Goal: Find specific page/section: Find specific page/section

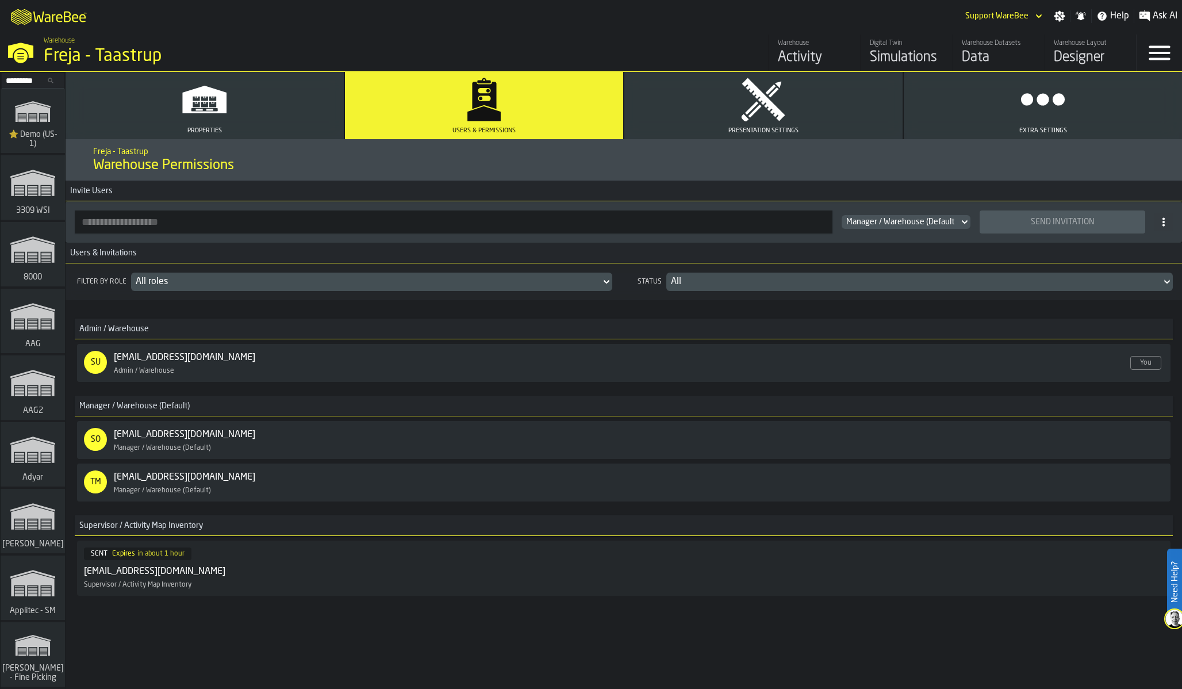
click at [830, 631] on div "Filter by role All roles Status All Admin / Warehouse SU support@warebee.com En…" at bounding box center [624, 459] width 1116 height 392
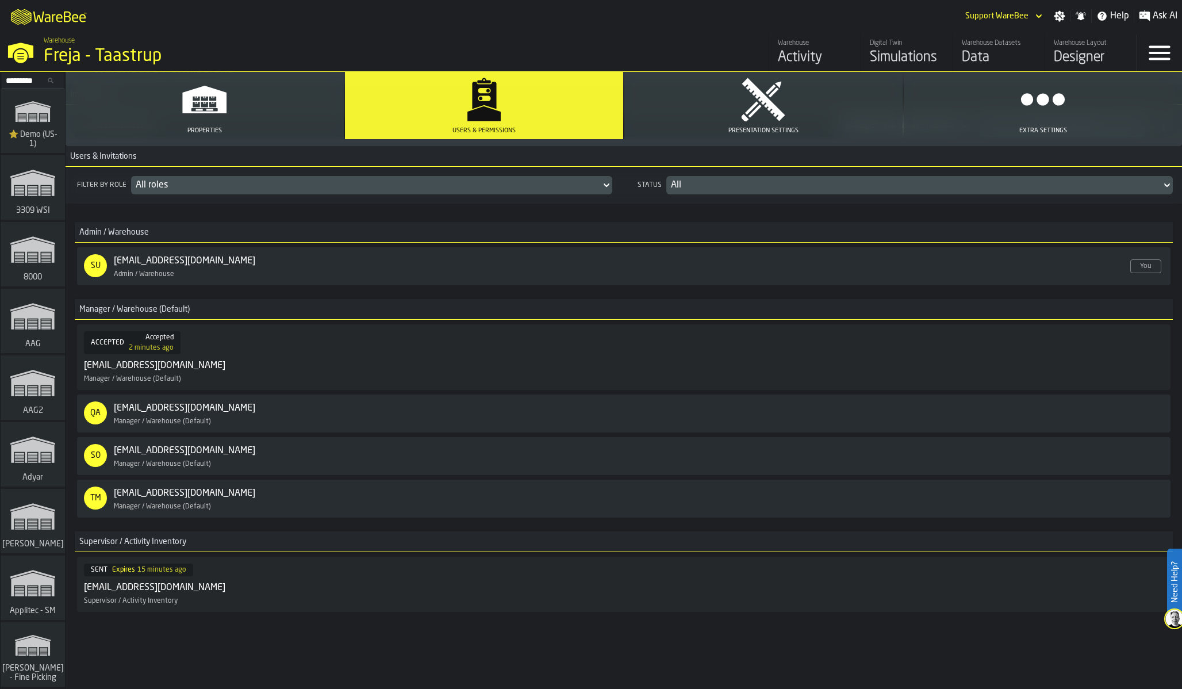
scroll to position [109, 0]
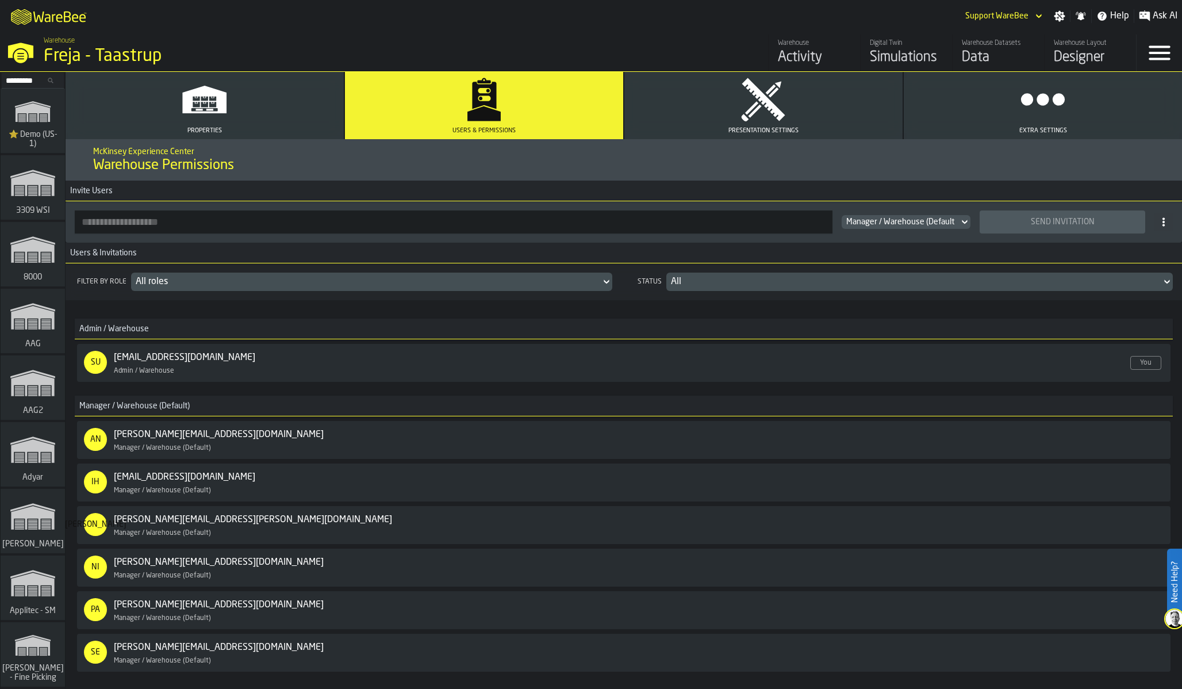
click at [253, 16] on div "M A K I N G W A R E H O U S E S M O R E EF F I C I E N T Support WareBee Settin…" at bounding box center [591, 16] width 1182 height 32
click at [36, 79] on input "Search..." at bounding box center [33, 80] width 60 height 13
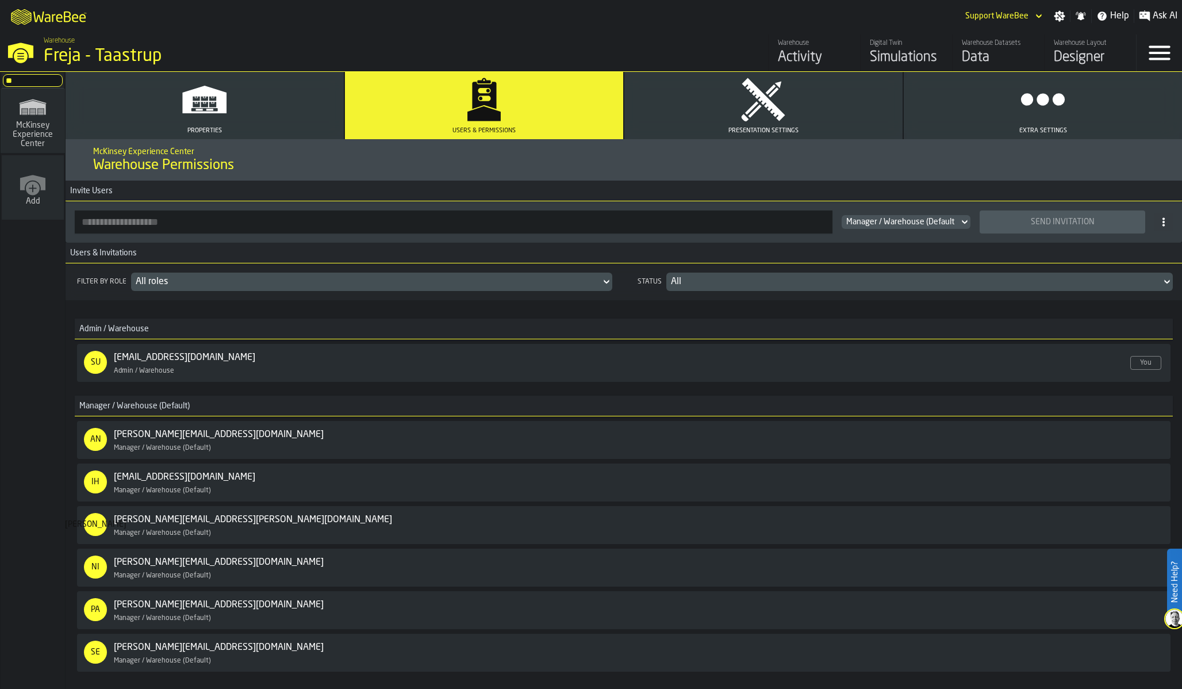
type input "**"
click at [51, 133] on span "McKinsey Experience Center" at bounding box center [32, 135] width 55 height 28
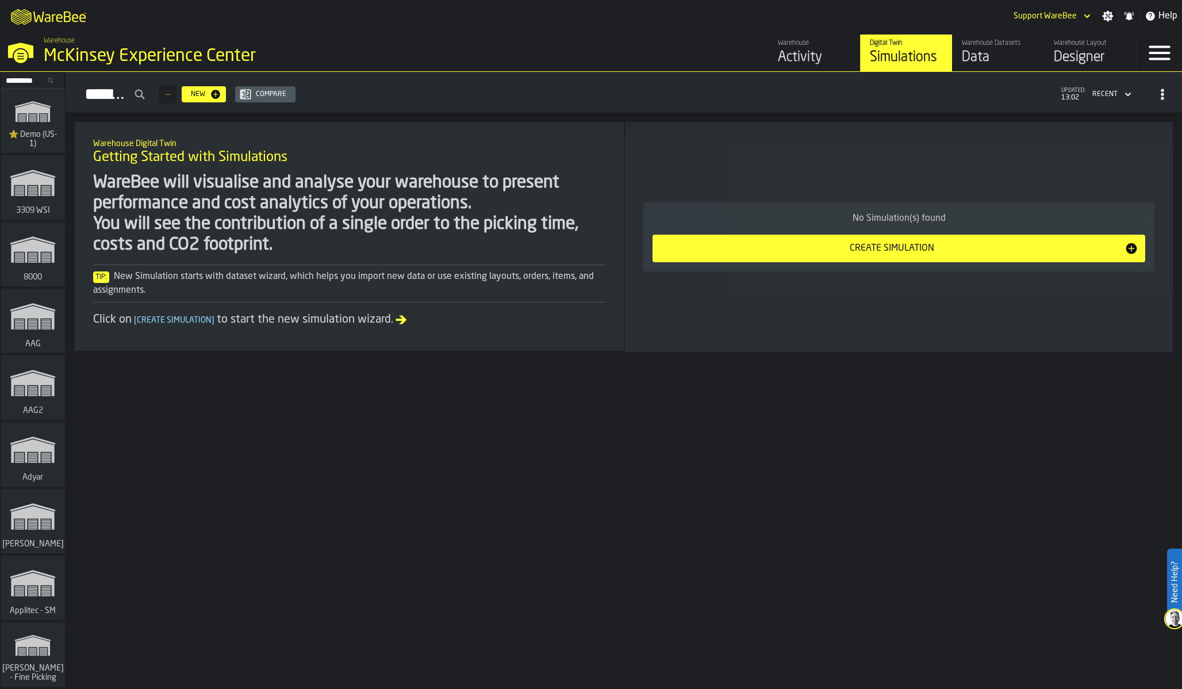
click at [1078, 49] on div "Designer" at bounding box center [1090, 57] width 73 height 18
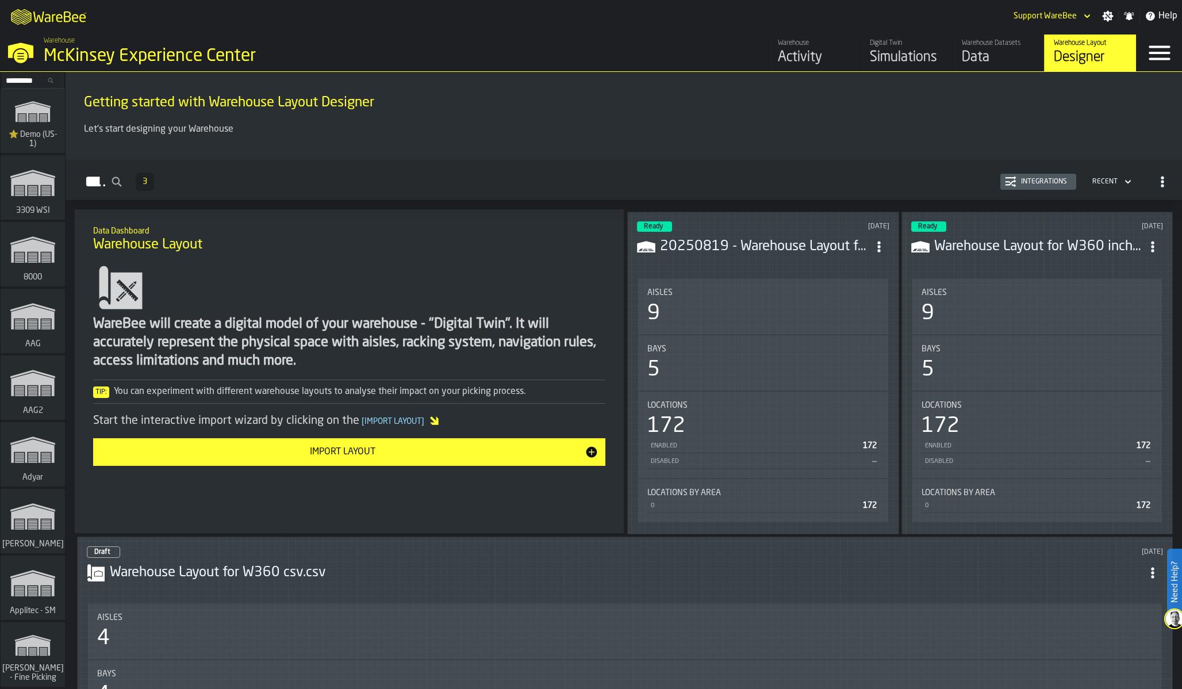
click at [767, 284] on div "Aisles 9" at bounding box center [763, 306] width 250 height 55
